Goal: Use online tool/utility

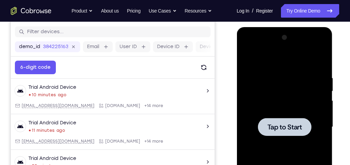
drag, startPoint x: 275, startPoint y: 108, endPoint x: 421, endPoint y: 50, distance: 157.8
click at [275, 108] on div at bounding box center [284, 127] width 85 height 190
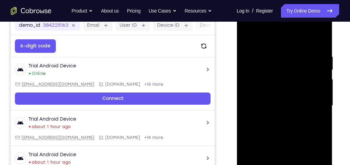
scroll to position [163, 0]
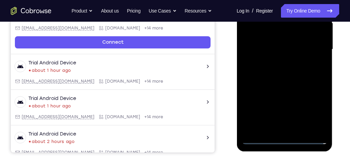
click at [286, 139] on div at bounding box center [284, 50] width 85 height 190
click at [312, 109] on div at bounding box center [284, 50] width 85 height 190
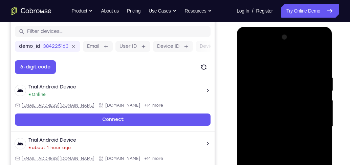
scroll to position [85, 0]
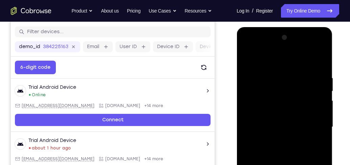
click at [280, 64] on div at bounding box center [284, 127] width 85 height 190
click at [315, 124] on div at bounding box center [284, 127] width 85 height 190
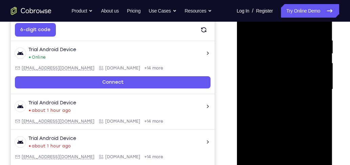
scroll to position [124, 0]
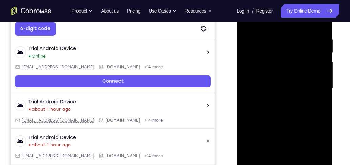
click at [275, 103] on div at bounding box center [284, 89] width 85 height 190
click at [278, 102] on div at bounding box center [284, 89] width 85 height 190
click at [285, 81] on div at bounding box center [284, 89] width 85 height 190
click at [268, 58] on div at bounding box center [284, 89] width 85 height 190
click at [275, 89] on div at bounding box center [284, 89] width 85 height 190
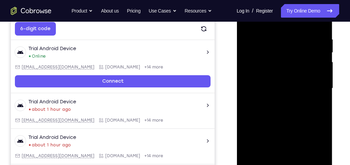
click at [275, 112] on div at bounding box center [284, 89] width 85 height 190
click at [301, 109] on div at bounding box center [284, 89] width 85 height 190
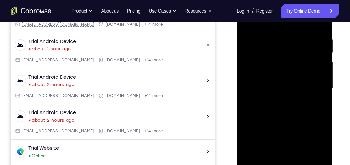
click at [289, 117] on div at bounding box center [284, 89] width 85 height 190
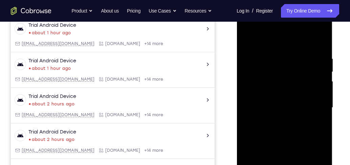
click at [300, 102] on div at bounding box center [284, 108] width 85 height 190
drag, startPoint x: 295, startPoint y: 68, endPoint x: 293, endPoint y: 101, distance: 32.9
click at [293, 101] on div at bounding box center [284, 108] width 85 height 190
click at [277, 57] on div at bounding box center [284, 108] width 85 height 190
click at [277, 56] on div at bounding box center [284, 108] width 85 height 190
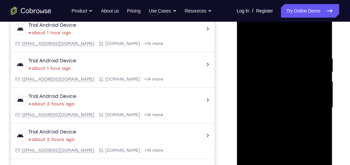
drag, startPoint x: 296, startPoint y: 47, endPoint x: 299, endPoint y: 152, distance: 104.8
click at [304, 152] on div at bounding box center [284, 108] width 85 height 190
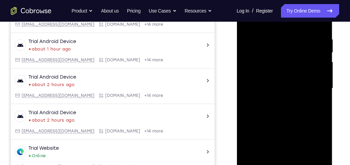
scroll to position [182, 0]
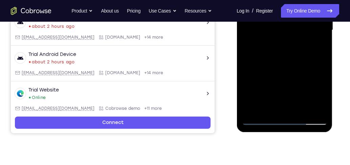
click at [253, 111] on div at bounding box center [284, 30] width 85 height 190
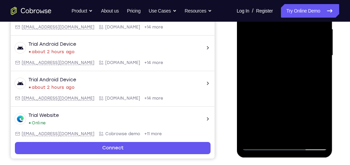
scroll to position [124, 0]
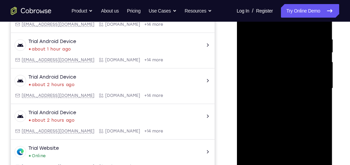
drag, startPoint x: 308, startPoint y: 36, endPoint x: 283, endPoint y: 35, distance: 24.8
click at [283, 35] on div at bounding box center [284, 89] width 85 height 190
drag, startPoint x: 306, startPoint y: 35, endPoint x: 280, endPoint y: 34, distance: 25.8
click at [280, 34] on div at bounding box center [284, 89] width 85 height 190
drag, startPoint x: 302, startPoint y: 102, endPoint x: 307, endPoint y: 41, distance: 60.5
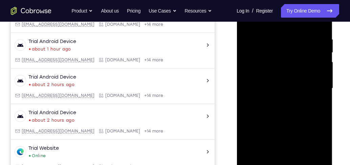
click at [307, 41] on div at bounding box center [284, 89] width 85 height 190
drag, startPoint x: 297, startPoint y: 108, endPoint x: 307, endPoint y: 43, distance: 65.8
click at [307, 43] on div at bounding box center [284, 89] width 85 height 190
drag, startPoint x: 298, startPoint y: 127, endPoint x: 307, endPoint y: 68, distance: 59.2
click at [307, 68] on div at bounding box center [284, 89] width 85 height 190
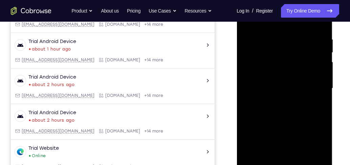
drag, startPoint x: 295, startPoint y: 119, endPoint x: 304, endPoint y: 61, distance: 58.0
click at [304, 61] on div at bounding box center [284, 89] width 85 height 190
drag, startPoint x: 273, startPoint y: 145, endPoint x: 287, endPoint y: 53, distance: 93.6
click at [287, 53] on div at bounding box center [284, 89] width 85 height 190
drag, startPoint x: 287, startPoint y: 118, endPoint x: 296, endPoint y: 92, distance: 27.5
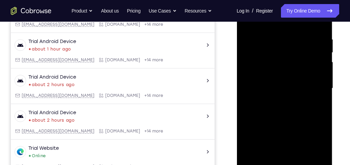
click at [296, 92] on div at bounding box center [284, 89] width 85 height 190
drag, startPoint x: 288, startPoint y: 126, endPoint x: 285, endPoint y: 133, distance: 7.4
click at [285, 144] on div at bounding box center [284, 89] width 85 height 190
drag, startPoint x: 295, startPoint y: 70, endPoint x: 286, endPoint y: 128, distance: 58.9
click at [286, 128] on div at bounding box center [284, 89] width 85 height 190
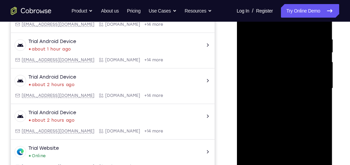
drag, startPoint x: 297, startPoint y: 58, endPoint x: 287, endPoint y: 133, distance: 75.5
click at [286, 139] on div at bounding box center [284, 89] width 85 height 190
drag, startPoint x: 296, startPoint y: 80, endPoint x: 286, endPoint y: 142, distance: 62.7
click at [286, 142] on div at bounding box center [284, 89] width 85 height 190
click at [245, 84] on div at bounding box center [284, 89] width 85 height 190
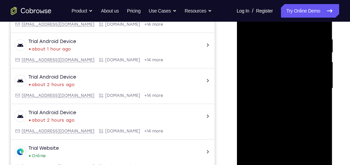
click at [326, 87] on div at bounding box center [284, 89] width 85 height 190
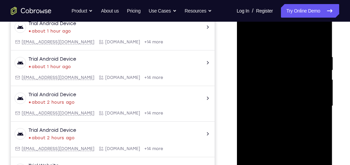
scroll to position [85, 0]
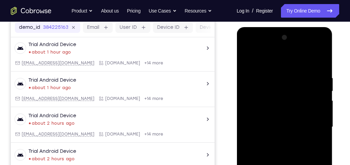
drag, startPoint x: 299, startPoint y: 85, endPoint x: 299, endPoint y: 97, distance: 11.9
click at [299, 97] on div at bounding box center [284, 127] width 85 height 190
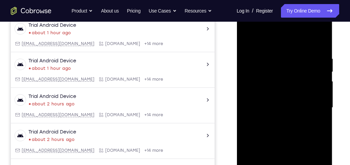
click at [323, 115] on div at bounding box center [284, 108] width 85 height 190
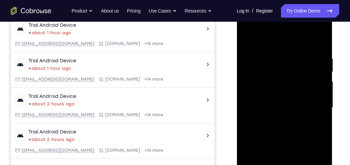
click at [323, 115] on div at bounding box center [284, 108] width 85 height 190
drag, startPoint x: 306, startPoint y: 141, endPoint x: 312, endPoint y: 51, distance: 90.7
click at [312, 51] on div at bounding box center [284, 108] width 85 height 190
drag, startPoint x: 294, startPoint y: 132, endPoint x: 303, endPoint y: 73, distance: 59.3
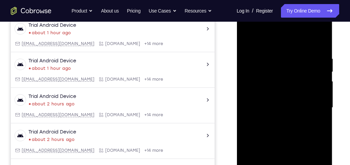
click at [303, 73] on div at bounding box center [284, 108] width 85 height 190
drag, startPoint x: 299, startPoint y: 131, endPoint x: 300, endPoint y: 113, distance: 18.7
click at [300, 113] on div at bounding box center [284, 108] width 85 height 190
drag, startPoint x: 309, startPoint y: 71, endPoint x: 307, endPoint y: 140, distance: 69.5
click at [307, 141] on div at bounding box center [284, 108] width 85 height 190
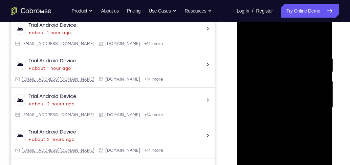
drag, startPoint x: 301, startPoint y: 69, endPoint x: 295, endPoint y: 102, distance: 33.8
click at [300, 138] on div at bounding box center [284, 108] width 85 height 190
drag, startPoint x: 292, startPoint y: 66, endPoint x: 291, endPoint y: 136, distance: 70.2
click at [291, 136] on div at bounding box center [284, 108] width 85 height 190
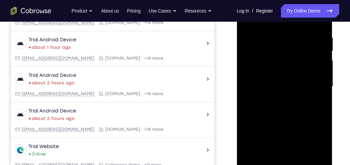
scroll to position [124, 0]
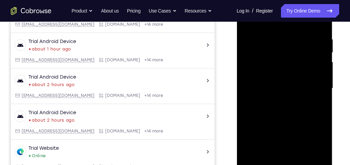
drag, startPoint x: 289, startPoint y: 52, endPoint x: 281, endPoint y: 122, distance: 70.9
click at [281, 122] on div at bounding box center [284, 89] width 85 height 190
drag, startPoint x: 299, startPoint y: 48, endPoint x: 284, endPoint y: 122, distance: 74.8
click at [284, 122] on div at bounding box center [284, 89] width 85 height 190
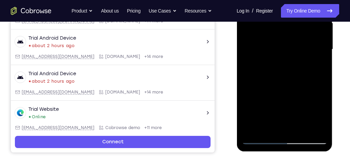
click at [253, 129] on div at bounding box center [284, 50] width 85 height 190
click at [253, 130] on div at bounding box center [284, 50] width 85 height 190
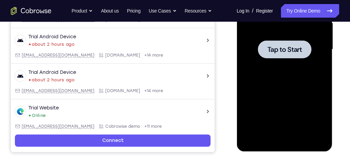
scroll to position [59, 0]
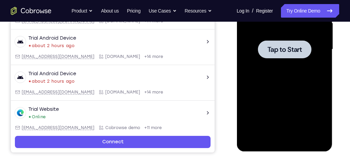
click at [276, 50] on span "Tap to Start" at bounding box center [284, 49] width 35 height 7
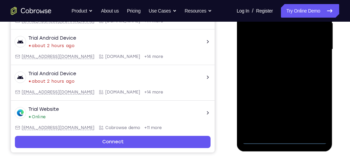
click at [287, 141] on div at bounding box center [284, 50] width 85 height 190
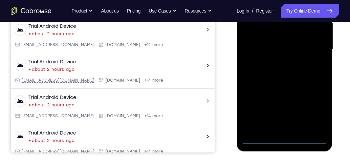
scroll to position [0, 0]
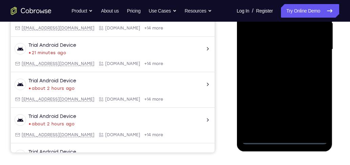
click at [315, 111] on div at bounding box center [284, 50] width 85 height 190
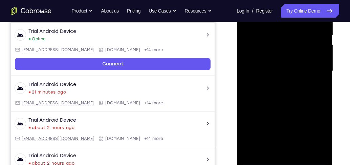
scroll to position [104, 0]
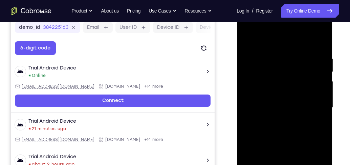
click at [293, 42] on div at bounding box center [284, 108] width 85 height 190
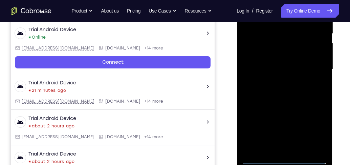
scroll to position [143, 0]
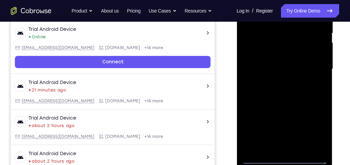
click at [316, 67] on div at bounding box center [284, 69] width 85 height 190
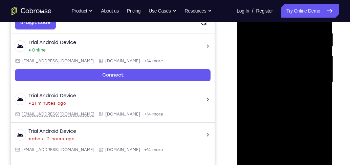
scroll to position [104, 0]
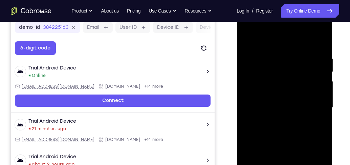
click at [279, 122] on div at bounding box center [284, 108] width 85 height 190
click at [279, 100] on div at bounding box center [284, 108] width 85 height 190
click at [279, 107] on div at bounding box center [284, 108] width 85 height 190
click at [283, 127] on div at bounding box center [284, 108] width 85 height 190
click at [299, 127] on div at bounding box center [284, 108] width 85 height 190
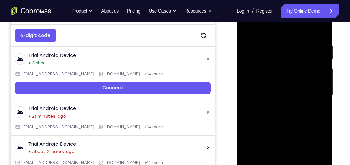
scroll to position [124, 0]
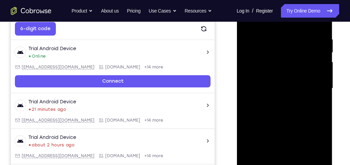
click at [290, 112] on div at bounding box center [284, 89] width 85 height 190
click at [278, 114] on div at bounding box center [284, 89] width 85 height 190
click at [321, 28] on div at bounding box center [284, 89] width 85 height 190
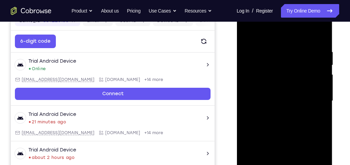
scroll to position [104, 0]
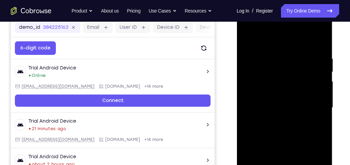
click at [334, 74] on div at bounding box center [285, 107] width 108 height 208
click at [305, 67] on div at bounding box center [284, 108] width 85 height 190
drag, startPoint x: 256, startPoint y: 95, endPoint x: 319, endPoint y: 93, distance: 63.4
click at [317, 94] on div at bounding box center [284, 108] width 85 height 190
click at [321, 69] on div at bounding box center [284, 108] width 85 height 190
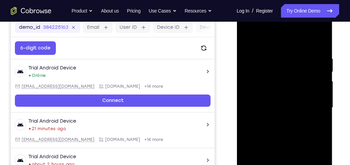
click at [256, 81] on div at bounding box center [284, 108] width 85 height 190
click at [320, 76] on div at bounding box center [284, 108] width 85 height 190
click at [316, 74] on div at bounding box center [284, 108] width 85 height 190
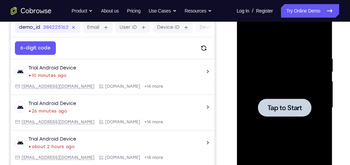
click at [279, 106] on span "Tap to Start" at bounding box center [284, 107] width 35 height 7
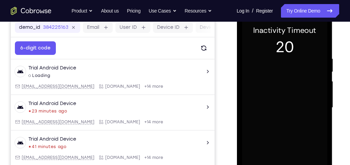
click at [311, 62] on div at bounding box center [284, 108] width 85 height 190
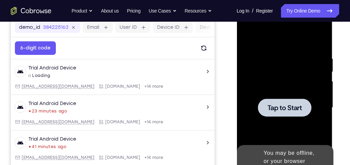
click at [287, 66] on div at bounding box center [284, 108] width 85 height 190
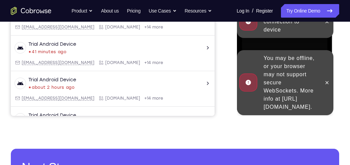
scroll to position [201, 0]
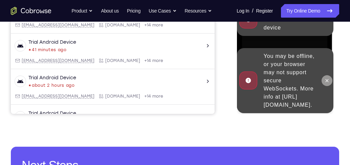
click at [323, 79] on button at bounding box center [327, 80] width 11 height 11
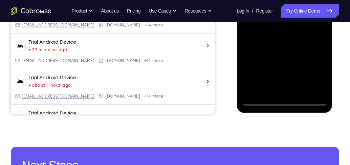
click at [283, 100] on div at bounding box center [284, 11] width 85 height 190
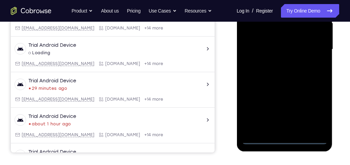
click at [310, 110] on div at bounding box center [284, 50] width 85 height 190
click at [317, 114] on div at bounding box center [284, 50] width 85 height 190
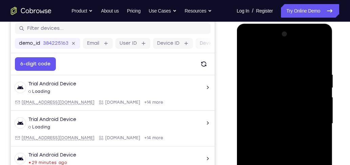
scroll to position [85, 0]
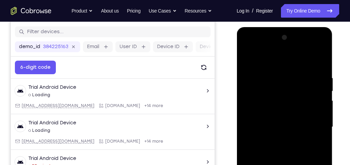
click at [278, 61] on div at bounding box center [284, 127] width 85 height 190
click at [314, 127] on div at bounding box center [284, 127] width 85 height 190
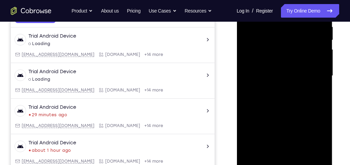
scroll to position [143, 0]
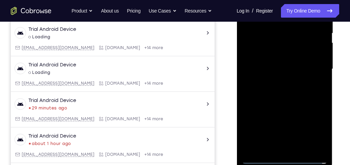
click at [281, 82] on div at bounding box center [284, 69] width 85 height 190
click at [276, 82] on div at bounding box center [284, 69] width 85 height 190
click at [285, 63] on div at bounding box center [284, 69] width 85 height 190
click at [273, 41] on div at bounding box center [284, 69] width 85 height 190
click at [284, 68] on div at bounding box center [284, 69] width 85 height 190
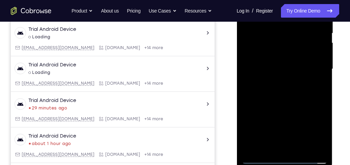
click at [298, 90] on div at bounding box center [284, 69] width 85 height 190
click at [288, 86] on div at bounding box center [284, 69] width 85 height 190
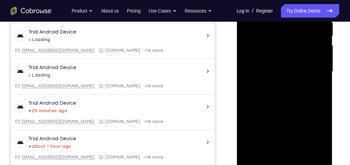
scroll to position [163, 0]
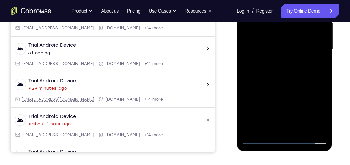
click at [282, 78] on div at bounding box center [284, 50] width 85 height 190
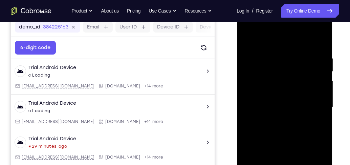
scroll to position [104, 0]
drag, startPoint x: 304, startPoint y: 57, endPoint x: 276, endPoint y: 60, distance: 28.9
click at [276, 60] on div at bounding box center [284, 108] width 85 height 190
drag, startPoint x: 320, startPoint y: 53, endPoint x: 260, endPoint y: 55, distance: 59.7
click at [260, 55] on div at bounding box center [284, 108] width 85 height 190
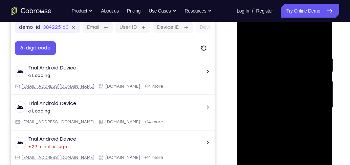
drag, startPoint x: 305, startPoint y: 56, endPoint x: 271, endPoint y: 56, distance: 34.2
click at [271, 56] on div at bounding box center [284, 108] width 85 height 190
drag, startPoint x: 271, startPoint y: 56, endPoint x: 349, endPoint y: 54, distance: 77.6
click at [334, 54] on html "Online web based iOS Simulators and Android Emulators. Run iPhone, iPad, Mobile…" at bounding box center [285, 109] width 97 height 203
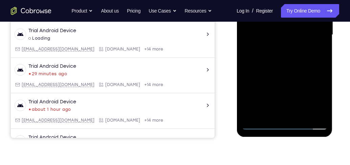
scroll to position [124, 0]
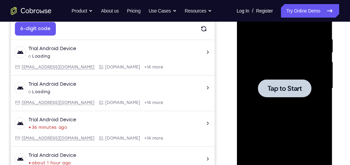
click at [288, 71] on div at bounding box center [284, 89] width 85 height 190
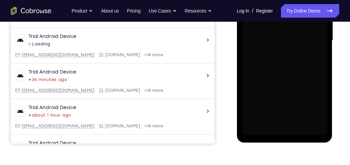
scroll to position [201, 0]
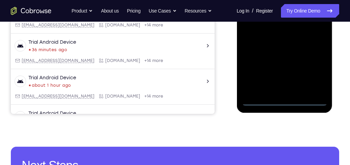
click at [285, 103] on div at bounding box center [284, 11] width 85 height 190
click at [316, 72] on div at bounding box center [284, 11] width 85 height 190
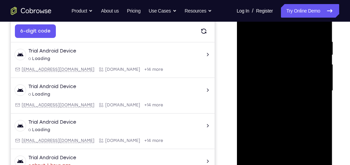
scroll to position [85, 0]
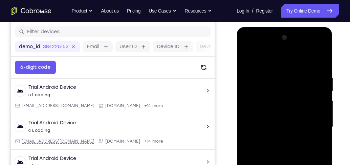
click at [276, 63] on div at bounding box center [284, 127] width 85 height 190
click at [311, 124] on div at bounding box center [284, 127] width 85 height 190
click at [277, 140] on div at bounding box center [284, 127] width 85 height 190
drag, startPoint x: 283, startPoint y: 121, endPoint x: 279, endPoint y: 117, distance: 6.0
click at [282, 121] on div at bounding box center [284, 127] width 85 height 190
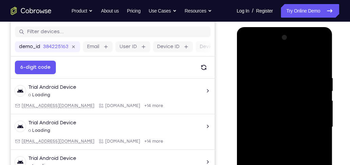
click at [303, 127] on div at bounding box center [284, 127] width 85 height 190
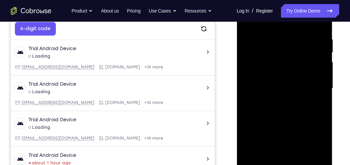
scroll to position [124, 0]
click at [292, 110] on div at bounding box center [284, 89] width 85 height 190
click at [292, 117] on div at bounding box center [284, 89] width 85 height 190
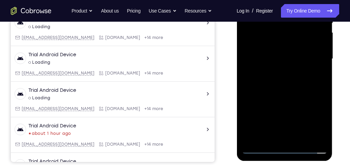
scroll to position [104, 0]
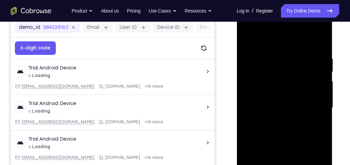
drag, startPoint x: 308, startPoint y: 55, endPoint x: 284, endPoint y: 57, distance: 23.8
click at [284, 57] on div at bounding box center [284, 108] width 85 height 190
drag, startPoint x: 276, startPoint y: 56, endPoint x: 304, endPoint y: 51, distance: 28.7
click at [305, 51] on div at bounding box center [284, 108] width 85 height 190
click at [272, 51] on div at bounding box center [284, 108] width 85 height 190
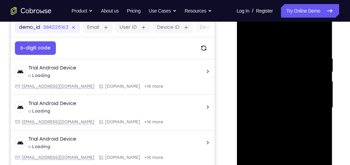
click at [291, 76] on div at bounding box center [284, 108] width 85 height 190
click at [260, 61] on div at bounding box center [284, 108] width 85 height 190
click at [249, 39] on div at bounding box center [284, 108] width 85 height 190
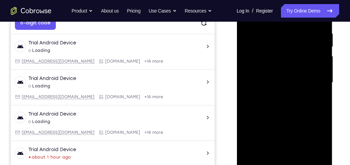
scroll to position [163, 0]
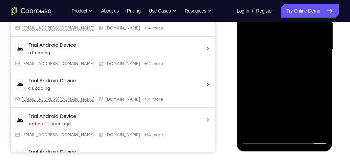
drag, startPoint x: 293, startPoint y: 96, endPoint x: 295, endPoint y: 36, distance: 60.7
click at [295, 36] on div at bounding box center [284, 50] width 85 height 190
drag, startPoint x: 294, startPoint y: 88, endPoint x: 295, endPoint y: 35, distance: 52.9
click at [295, 35] on div at bounding box center [284, 50] width 85 height 190
drag, startPoint x: 296, startPoint y: 98, endPoint x: 298, endPoint y: 42, distance: 56.3
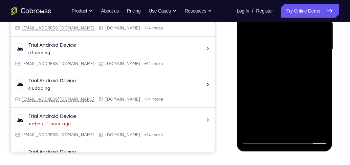
click at [298, 42] on div at bounding box center [284, 50] width 85 height 190
drag, startPoint x: 294, startPoint y: 85, endPoint x: 289, endPoint y: 29, distance: 56.8
click at [289, 29] on div at bounding box center [284, 50] width 85 height 190
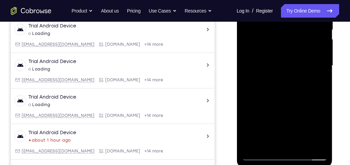
scroll to position [143, 0]
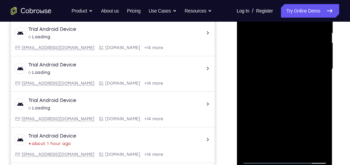
drag, startPoint x: 299, startPoint y: 44, endPoint x: 295, endPoint y: 88, distance: 43.9
click at [295, 88] on div at bounding box center [284, 69] width 85 height 190
drag, startPoint x: 297, startPoint y: 100, endPoint x: 296, endPoint y: 58, distance: 42.7
click at [296, 58] on div at bounding box center [284, 69] width 85 height 190
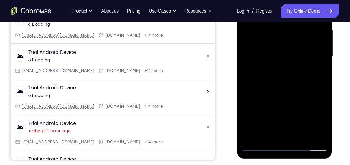
scroll to position [163, 0]
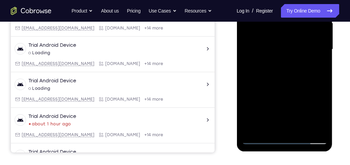
click at [322, 65] on div at bounding box center [284, 50] width 85 height 190
click at [323, 65] on div at bounding box center [284, 50] width 85 height 190
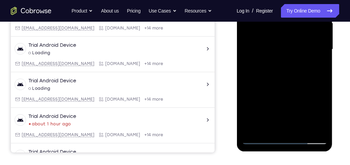
drag, startPoint x: 304, startPoint y: 90, endPoint x: 308, endPoint y: 52, distance: 38.8
click at [308, 52] on div at bounding box center [284, 50] width 85 height 190
drag, startPoint x: 305, startPoint y: 47, endPoint x: 303, endPoint y: 95, distance: 47.5
click at [303, 95] on div at bounding box center [284, 50] width 85 height 190
drag, startPoint x: 305, startPoint y: 85, endPoint x: 304, endPoint y: 33, distance: 52.9
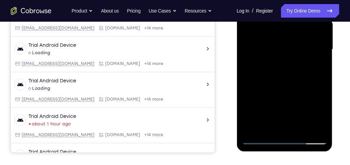
click at [304, 33] on div at bounding box center [284, 50] width 85 height 190
drag, startPoint x: 304, startPoint y: 33, endPoint x: 305, endPoint y: 76, distance: 43.7
click at [305, 76] on div at bounding box center [284, 50] width 85 height 190
drag, startPoint x: 304, startPoint y: 79, endPoint x: 302, endPoint y: 30, distance: 48.5
click at [302, 30] on div at bounding box center [284, 50] width 85 height 190
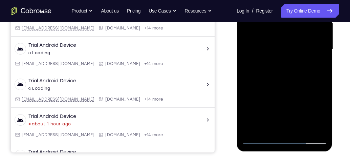
drag, startPoint x: 301, startPoint y: 76, endPoint x: 301, endPoint y: 33, distance: 43.0
click at [301, 31] on div at bounding box center [284, 50] width 85 height 190
drag, startPoint x: 293, startPoint y: 78, endPoint x: 293, endPoint y: 42, distance: 36.3
click at [293, 42] on div at bounding box center [284, 50] width 85 height 190
click at [324, 72] on div at bounding box center [284, 50] width 85 height 190
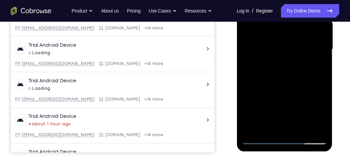
click at [324, 72] on div at bounding box center [284, 50] width 85 height 190
drag, startPoint x: 308, startPoint y: 95, endPoint x: 308, endPoint y: 46, distance: 48.8
click at [308, 46] on div at bounding box center [284, 50] width 85 height 190
drag, startPoint x: 308, startPoint y: 77, endPoint x: 307, endPoint y: 49, distance: 27.8
click at [307, 50] on div at bounding box center [284, 50] width 85 height 190
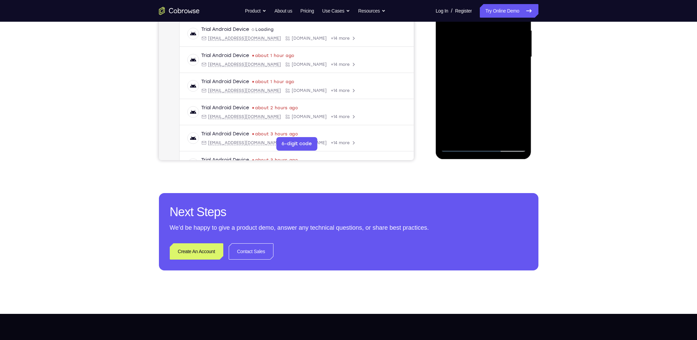
scroll to position [12, 0]
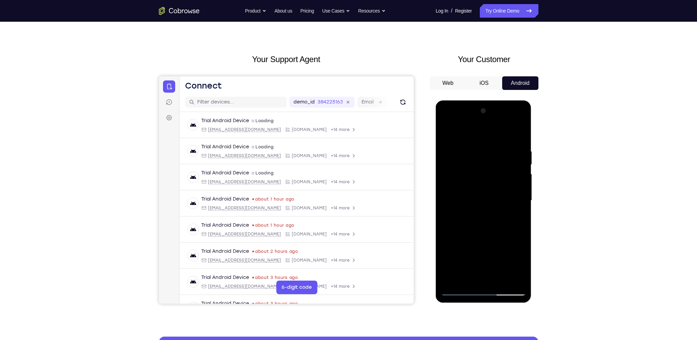
drag, startPoint x: 481, startPoint y: 239, endPoint x: 484, endPoint y: 169, distance: 69.9
click at [350, 165] on div at bounding box center [483, 200] width 85 height 190
drag, startPoint x: 475, startPoint y: 238, endPoint x: 486, endPoint y: 146, distance: 93.2
click at [350, 151] on div at bounding box center [483, 200] width 85 height 190
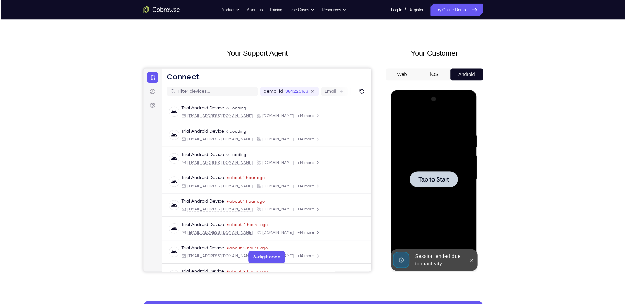
scroll to position [0, 0]
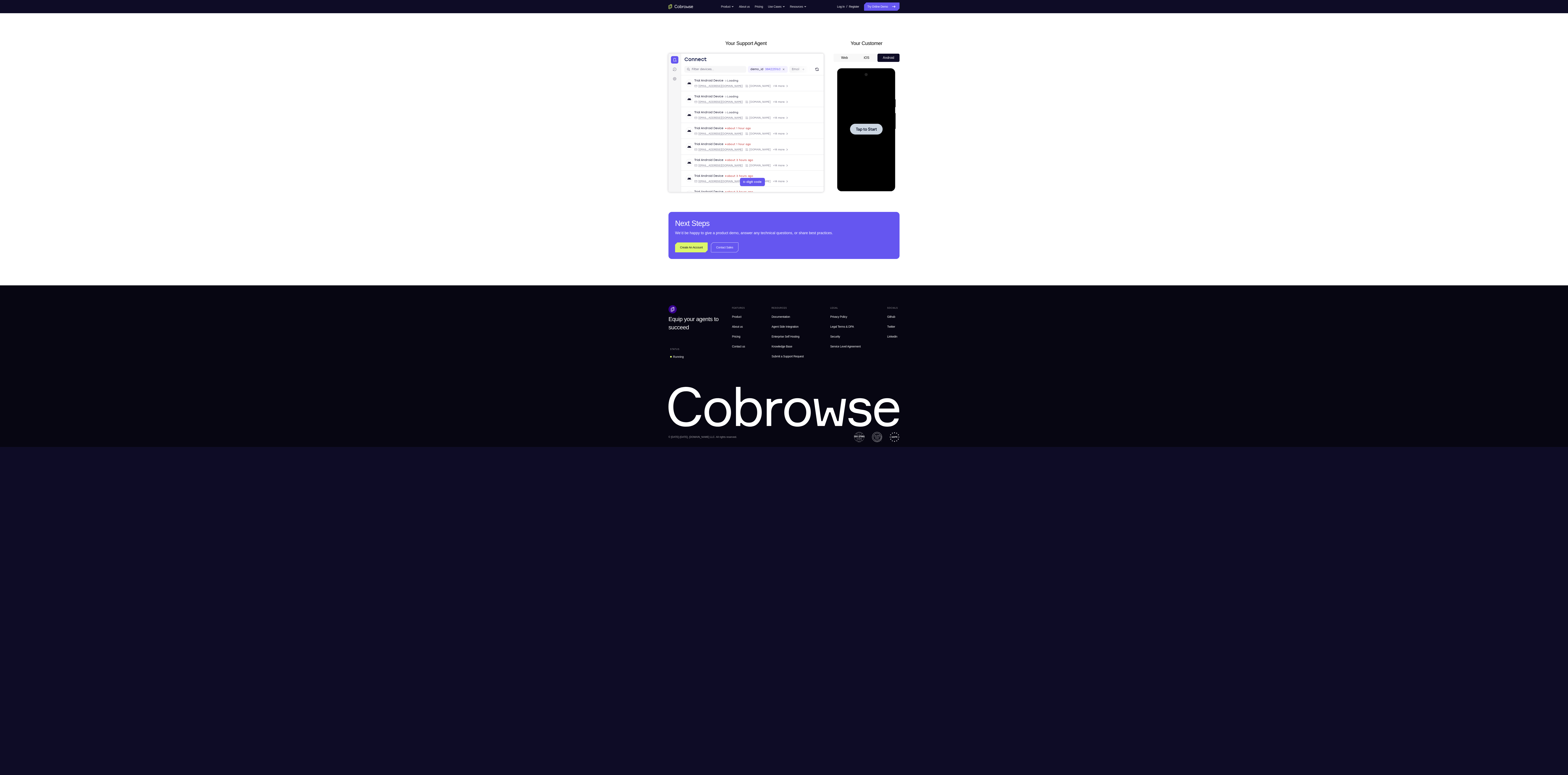
click at [213, 100] on div at bounding box center [866, 129] width 52 height 116
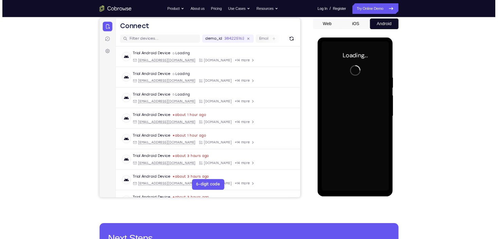
scroll to position [68, 0]
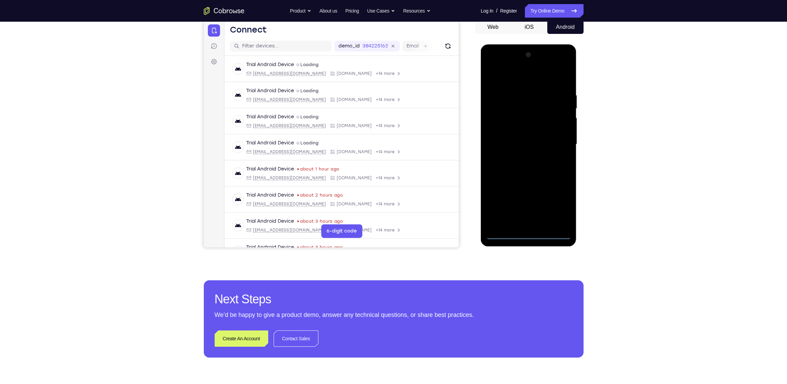
click at [350, 165] on div at bounding box center [528, 144] width 85 height 190
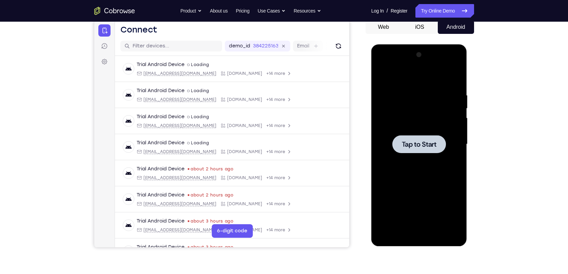
click at [350, 113] on div at bounding box center [418, 144] width 85 height 190
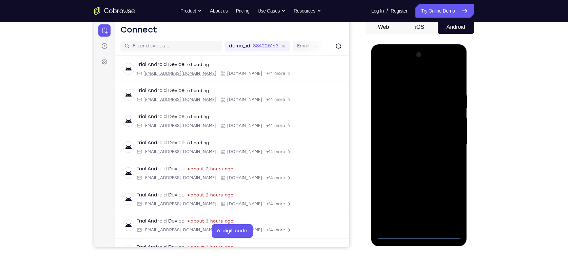
click at [350, 165] on div at bounding box center [418, 144] width 85 height 190
click at [350, 76] on div at bounding box center [418, 144] width 85 height 190
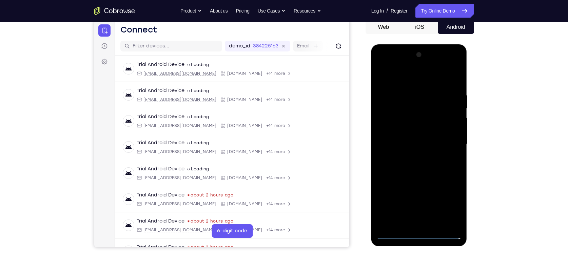
click at [350, 143] on div at bounding box center [418, 144] width 85 height 190
click at [350, 158] on div at bounding box center [418, 144] width 85 height 190
click at [350, 135] on div at bounding box center [418, 144] width 85 height 190
click at [350, 144] on div at bounding box center [418, 144] width 85 height 190
click at [350, 165] on div at bounding box center [418, 144] width 85 height 190
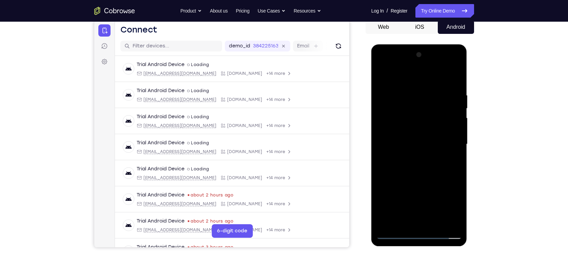
drag, startPoint x: 417, startPoint y: 164, endPoint x: 514, endPoint y: 49, distance: 150.1
click at [350, 164] on div at bounding box center [418, 144] width 85 height 190
click at [350, 165] on div at bounding box center [418, 144] width 85 height 190
click at [350, 89] on div at bounding box center [418, 144] width 85 height 190
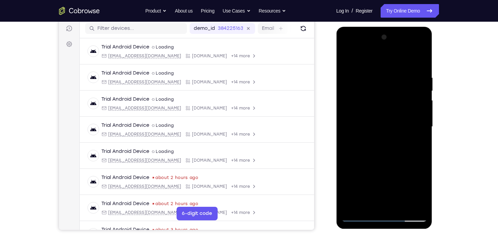
scroll to position [95, 0]
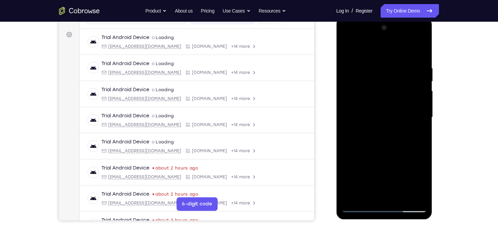
click at [350, 165] on div at bounding box center [383, 117] width 85 height 190
click at [350, 52] on div at bounding box center [383, 117] width 85 height 190
drag, startPoint x: 398, startPoint y: 91, endPoint x: 401, endPoint y: 202, distance: 111.2
click at [350, 165] on div at bounding box center [383, 117] width 85 height 190
drag, startPoint x: 410, startPoint y: 151, endPoint x: 401, endPoint y: 86, distance: 65.8
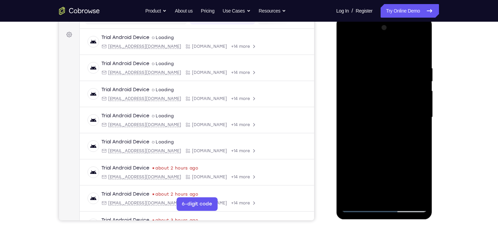
click at [350, 86] on div at bounding box center [383, 117] width 85 height 190
drag, startPoint x: 404, startPoint y: 164, endPoint x: 404, endPoint y: 84, distance: 80.7
click at [350, 84] on div at bounding box center [383, 117] width 85 height 190
drag, startPoint x: 400, startPoint y: 148, endPoint x: 387, endPoint y: 84, distance: 64.9
click at [350, 84] on div at bounding box center [383, 117] width 85 height 190
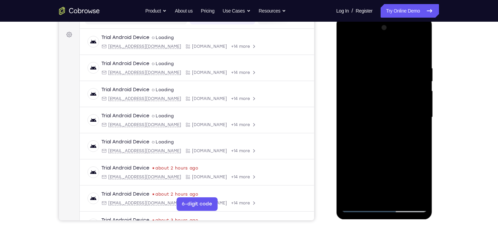
click at [350, 165] on div at bounding box center [383, 117] width 85 height 190
drag, startPoint x: 389, startPoint y: 168, endPoint x: 392, endPoint y: 71, distance: 97.3
click at [350, 71] on div at bounding box center [383, 117] width 85 height 190
drag, startPoint x: 390, startPoint y: 149, endPoint x: 387, endPoint y: 65, distance: 84.8
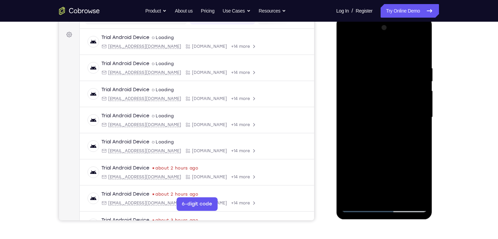
click at [350, 65] on div at bounding box center [383, 117] width 85 height 190
drag, startPoint x: 385, startPoint y: 150, endPoint x: 389, endPoint y: 60, distance: 90.9
click at [350, 60] on div at bounding box center [383, 117] width 85 height 190
drag, startPoint x: 404, startPoint y: 175, endPoint x: 404, endPoint y: 91, distance: 83.7
click at [350, 91] on div at bounding box center [383, 117] width 85 height 190
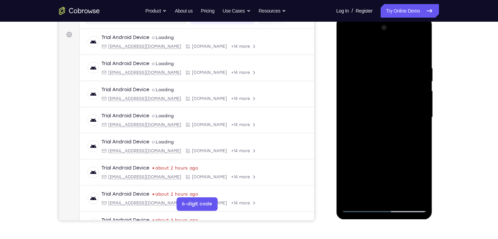
drag, startPoint x: 407, startPoint y: 167, endPoint x: 404, endPoint y: 84, distance: 82.8
click at [350, 84] on div at bounding box center [383, 117] width 85 height 190
click at [350, 135] on div at bounding box center [383, 117] width 85 height 190
drag, startPoint x: 397, startPoint y: 123, endPoint x: 397, endPoint y: 160, distance: 37.6
click at [350, 160] on div at bounding box center [383, 117] width 85 height 190
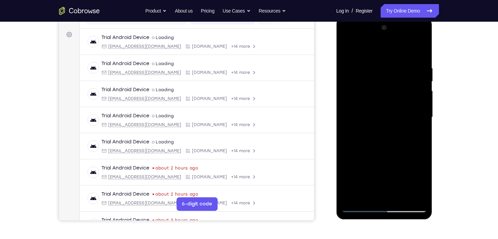
drag, startPoint x: 383, startPoint y: 122, endPoint x: 383, endPoint y: 165, distance: 43.4
click at [350, 165] on div at bounding box center [383, 117] width 85 height 190
drag, startPoint x: 384, startPoint y: 95, endPoint x: 379, endPoint y: 159, distance: 64.3
click at [350, 159] on div at bounding box center [383, 117] width 85 height 190
drag, startPoint x: 399, startPoint y: 70, endPoint x: 386, endPoint y: 135, distance: 66.0
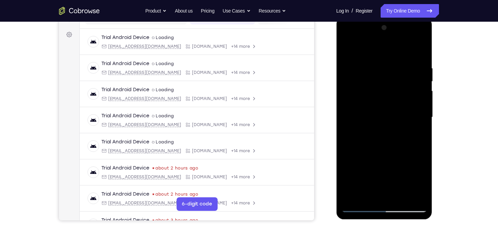
click at [350, 135] on div at bounding box center [383, 117] width 85 height 190
click at [350, 132] on div at bounding box center [383, 117] width 85 height 190
click at [350, 133] on div at bounding box center [383, 117] width 85 height 190
click at [350, 129] on div at bounding box center [383, 117] width 85 height 190
